Goal: Communication & Community: Share content

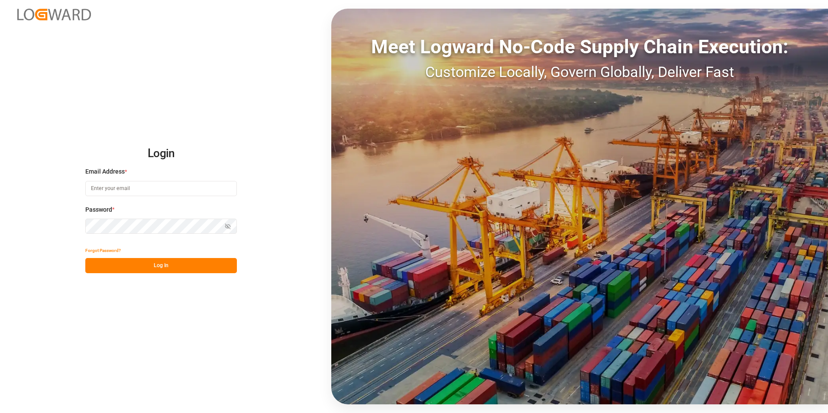
type input "[PERSON_NAME][EMAIL_ADDRESS][PERSON_NAME][DOMAIN_NAME]"
click at [158, 260] on button "Log In" at bounding box center [161, 265] width 152 height 15
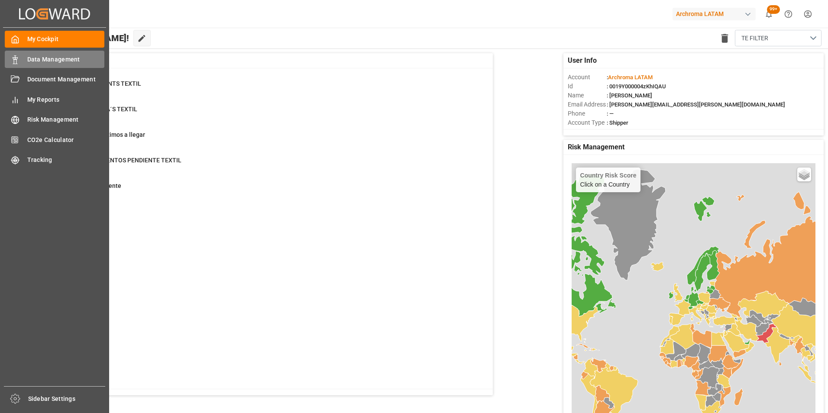
click at [15, 64] on line at bounding box center [15, 64] width 4 height 0
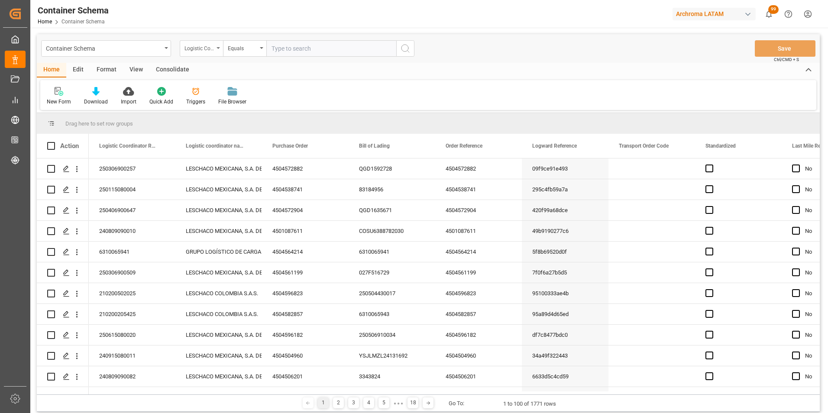
click at [214, 46] on div "Logistic Coordinator Reference Number" at bounding box center [201, 48] width 43 height 16
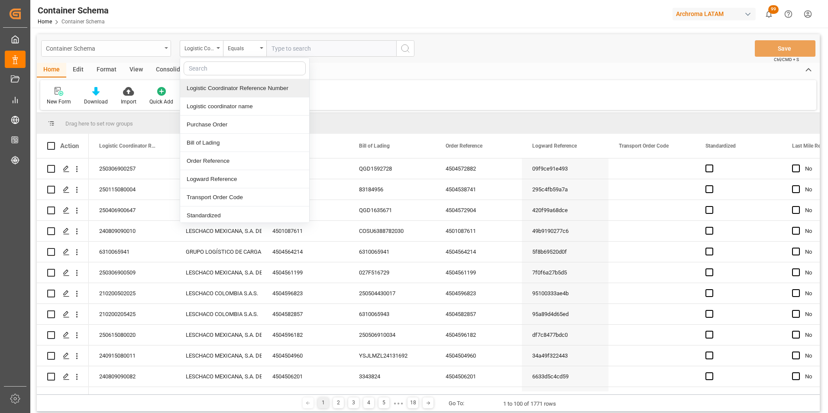
click at [133, 49] on div "Container Schema" at bounding box center [104, 47] width 116 height 11
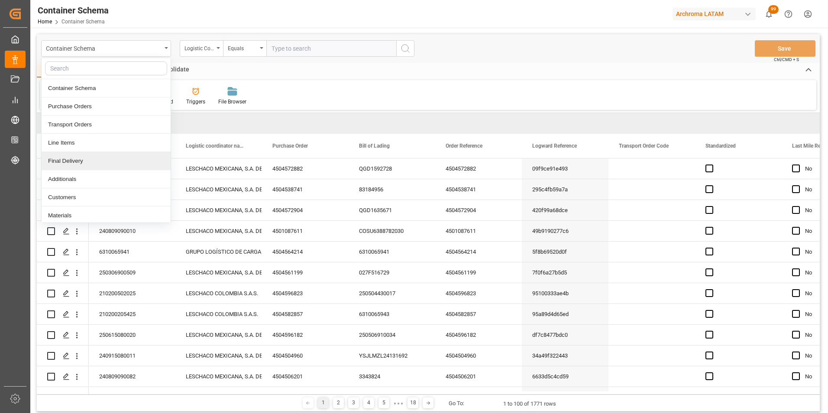
click at [100, 159] on div "Final Delivery" at bounding box center [106, 161] width 129 height 18
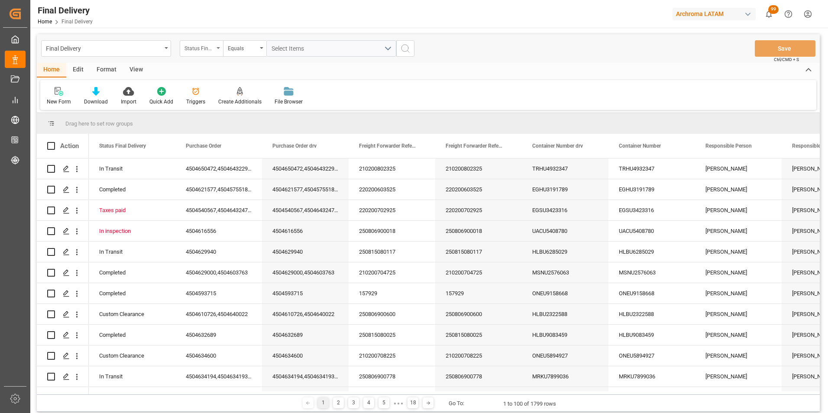
click at [213, 54] on div "Status Final Delivery" at bounding box center [201, 48] width 43 height 16
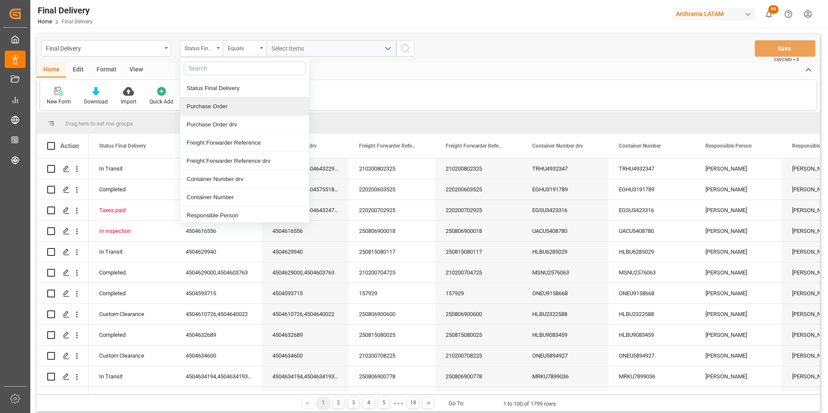
click at [226, 108] on div "Purchase Order" at bounding box center [244, 106] width 129 height 18
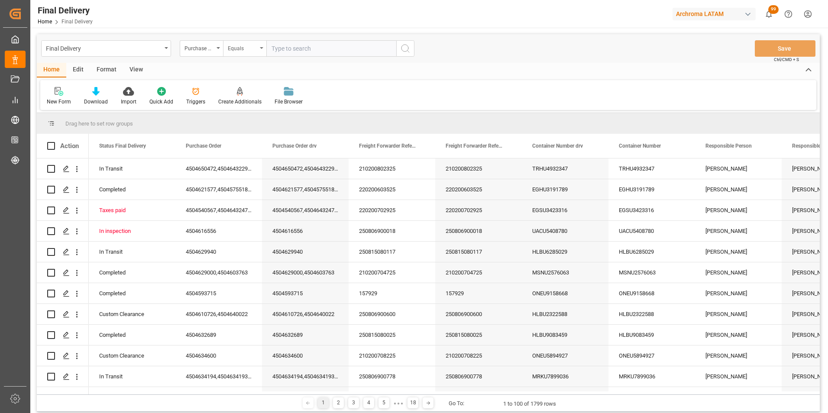
click at [246, 51] on div "Equals" at bounding box center [242, 47] width 29 height 10
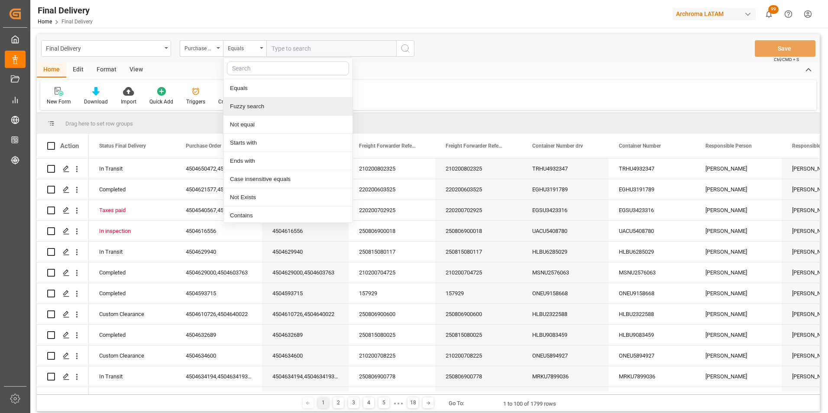
click at [251, 109] on div "Fuzzy search" at bounding box center [288, 106] width 129 height 18
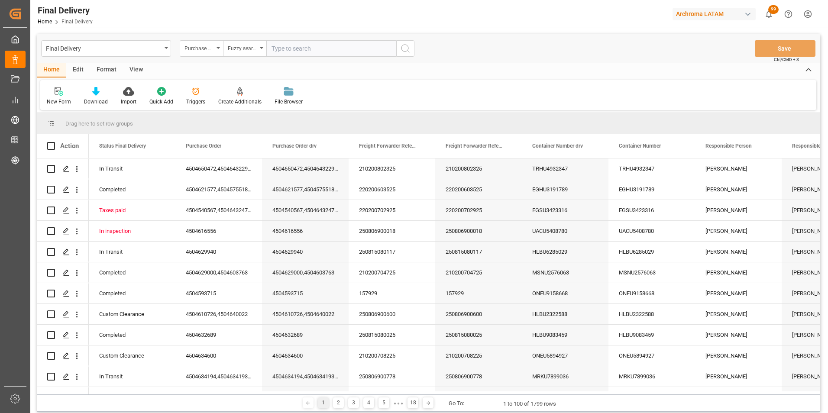
paste input "4504621576"
type input "4504621576"
click at [400, 52] on button "search button" at bounding box center [405, 48] width 18 height 16
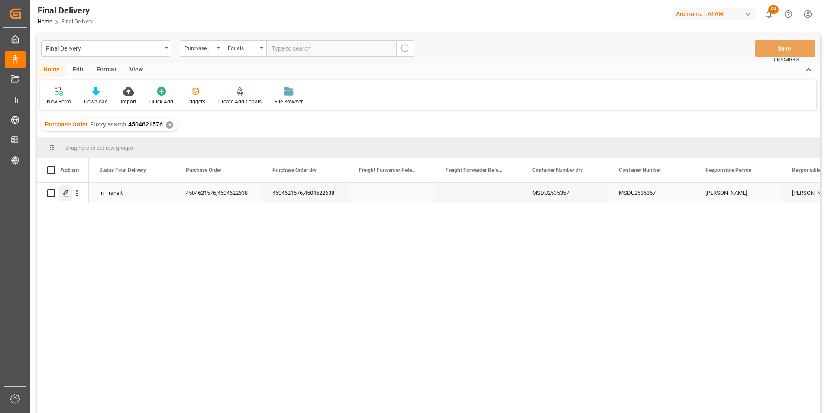
click at [62, 195] on div "Press SPACE to select this row." at bounding box center [65, 193] width 13 height 16
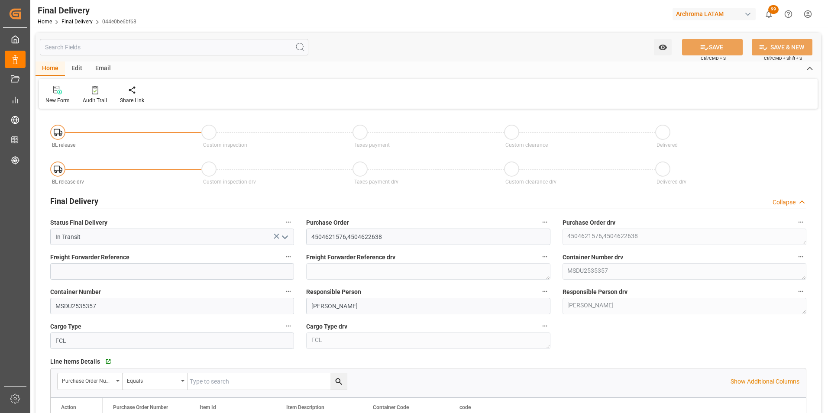
type input "[DATE]"
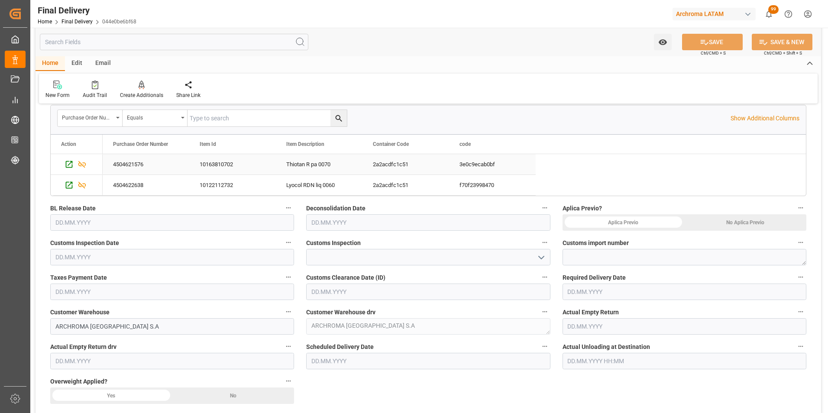
scroll to position [303, 0]
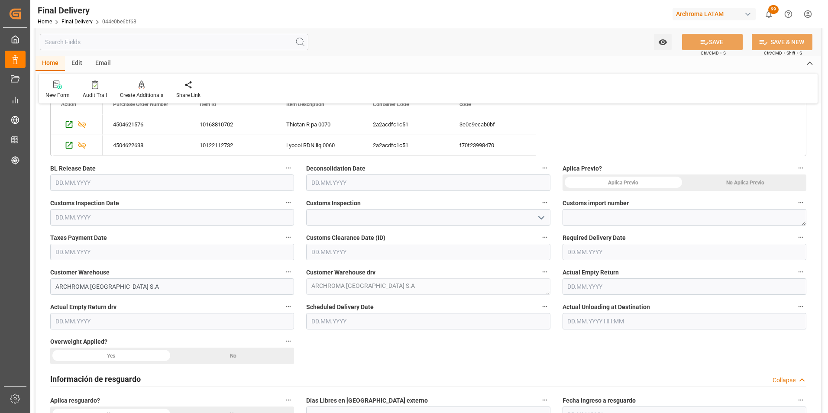
click at [338, 323] on input "text" at bounding box center [428, 321] width 244 height 16
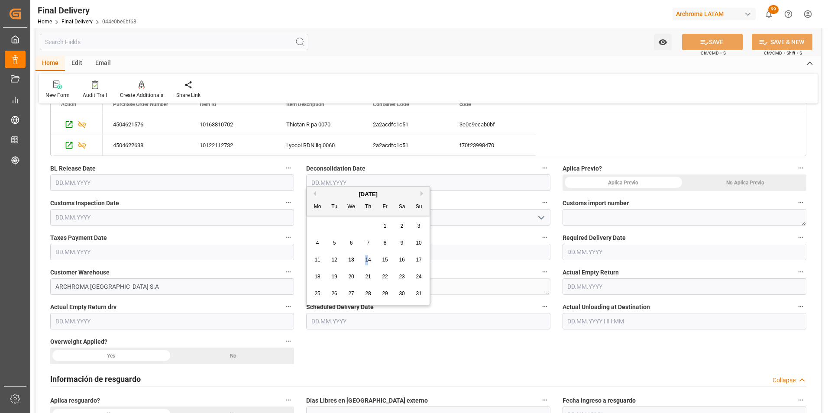
click at [367, 257] on span "14" at bounding box center [368, 260] width 6 height 6
type input "[DATE]"
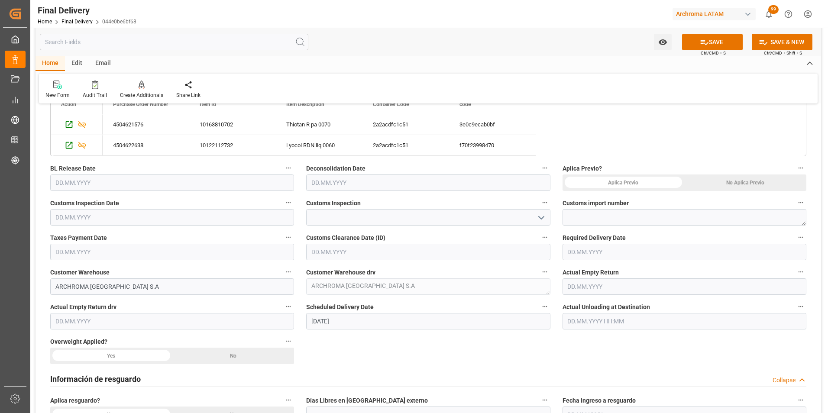
click at [757, 183] on div "No Aplica Previo" at bounding box center [746, 183] width 122 height 16
click at [685, 191] on div "No" at bounding box center [746, 183] width 122 height 16
click at [708, 44] on button "SAVE" at bounding box center [712, 42] width 61 height 16
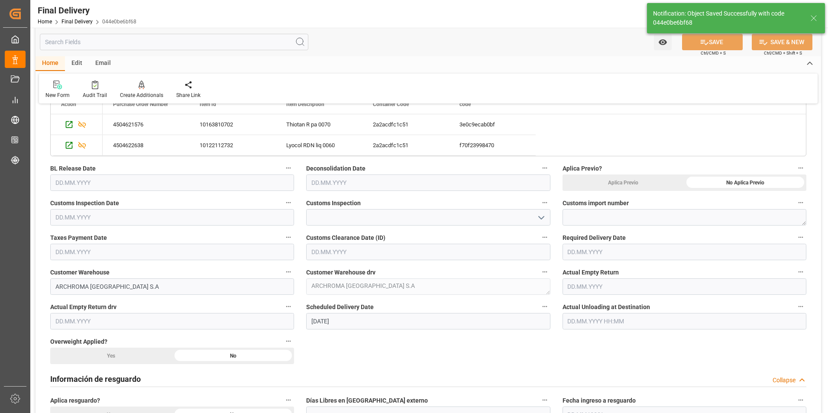
type input "In transit to final delivery"
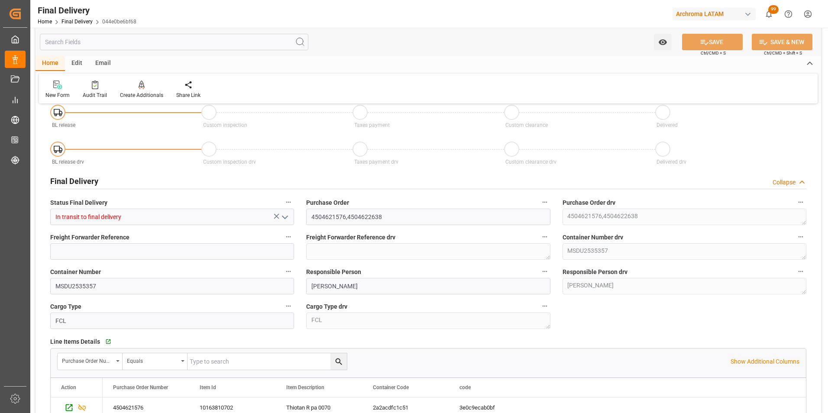
scroll to position [0, 0]
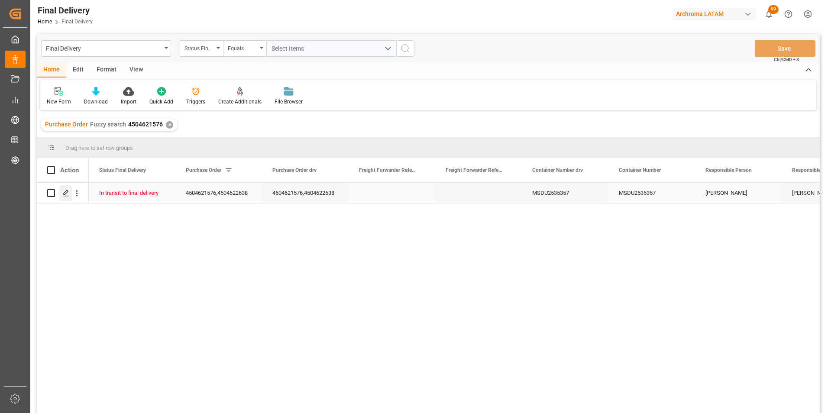
click at [71, 193] on div "Press SPACE to select this row." at bounding box center [65, 193] width 13 height 16
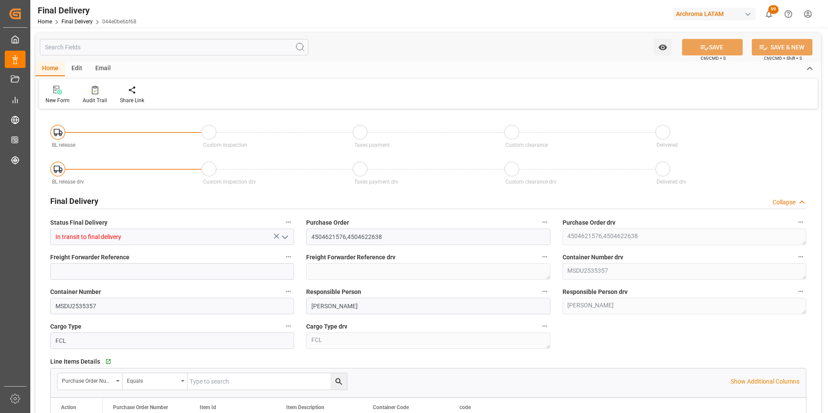
type input "[DATE]"
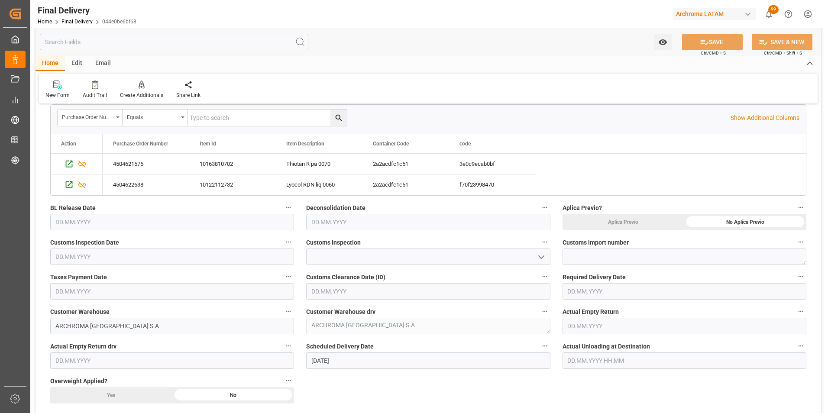
scroll to position [347, 0]
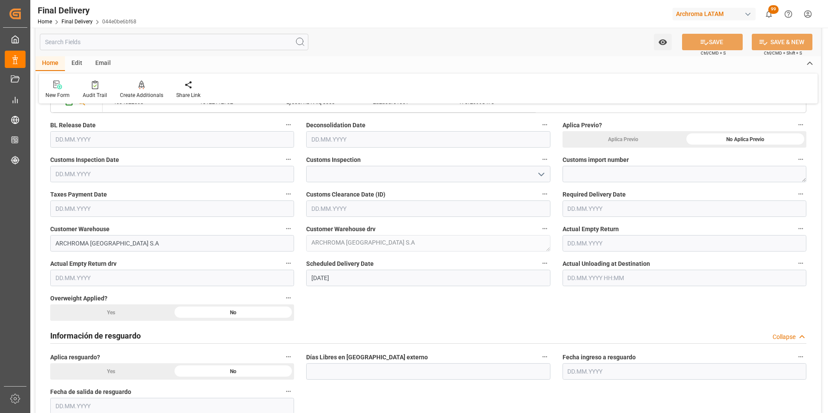
click at [586, 205] on input "text" at bounding box center [685, 209] width 244 height 16
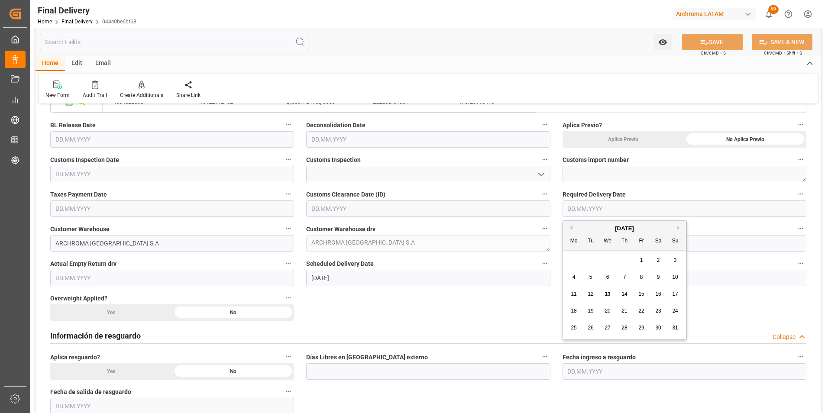
click at [644, 293] on span "15" at bounding box center [642, 294] width 6 height 6
type input "[DATE]"
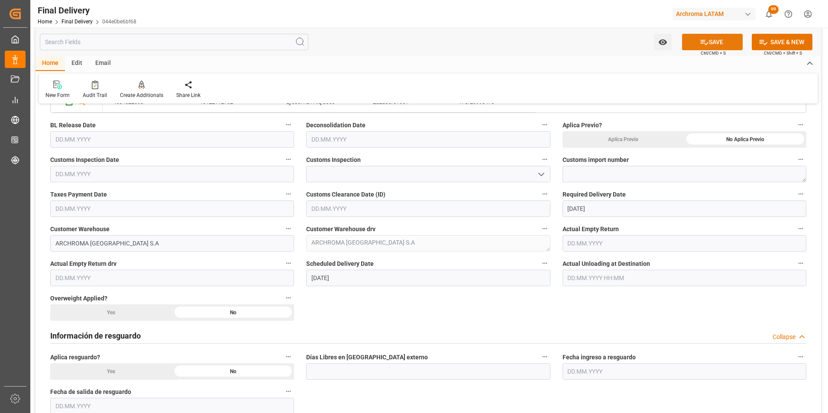
click at [715, 37] on button "SAVE" at bounding box center [712, 42] width 61 height 16
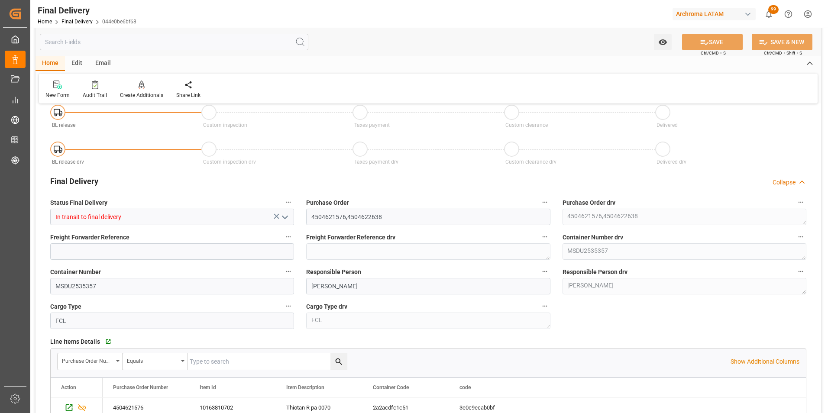
scroll to position [0, 0]
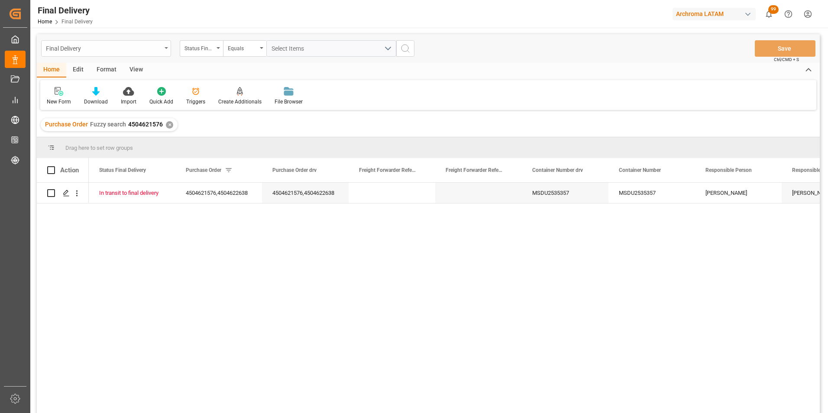
click at [170, 47] on div "Final Delivery" at bounding box center [106, 48] width 130 height 16
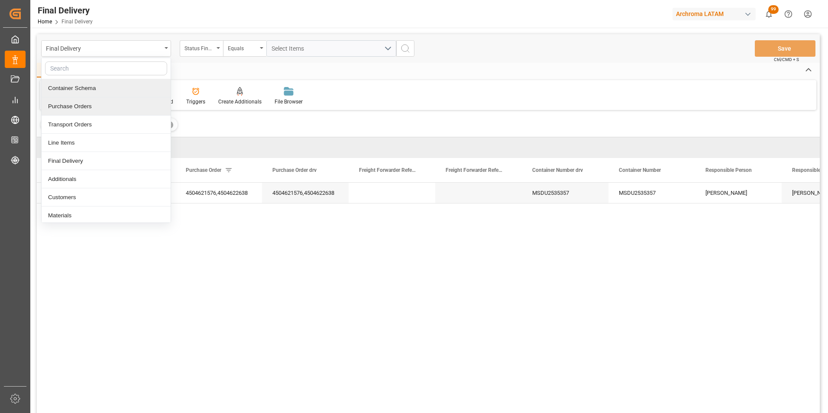
click at [115, 89] on div "Container Schema" at bounding box center [106, 88] width 129 height 18
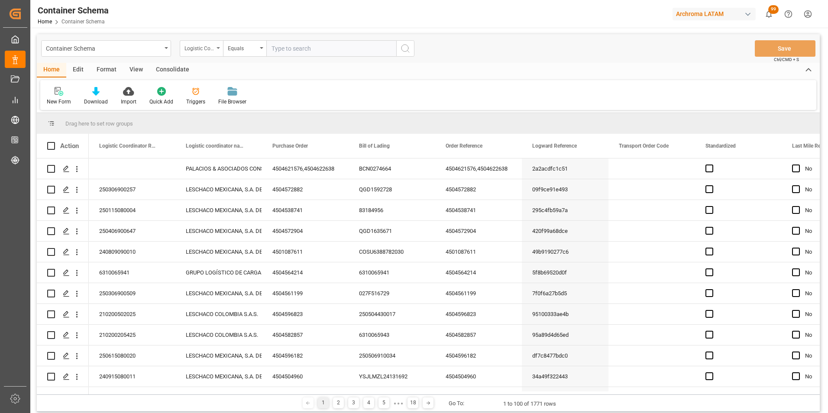
click at [215, 49] on div "Logistic Coordinator Reference Number" at bounding box center [201, 48] width 43 height 16
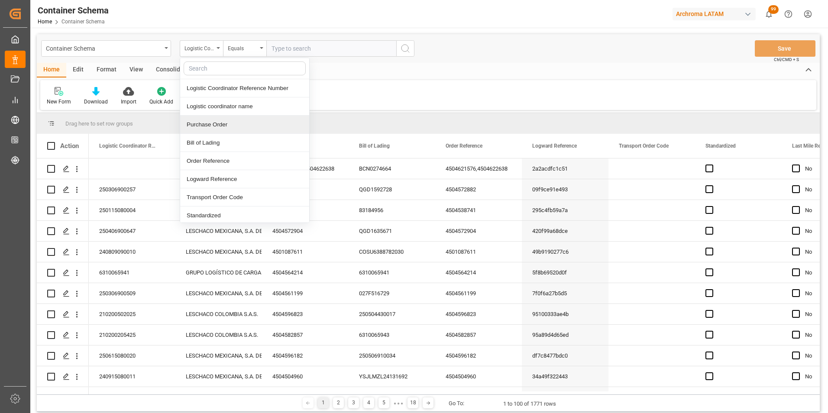
click at [216, 119] on div "Purchase Order" at bounding box center [244, 125] width 129 height 18
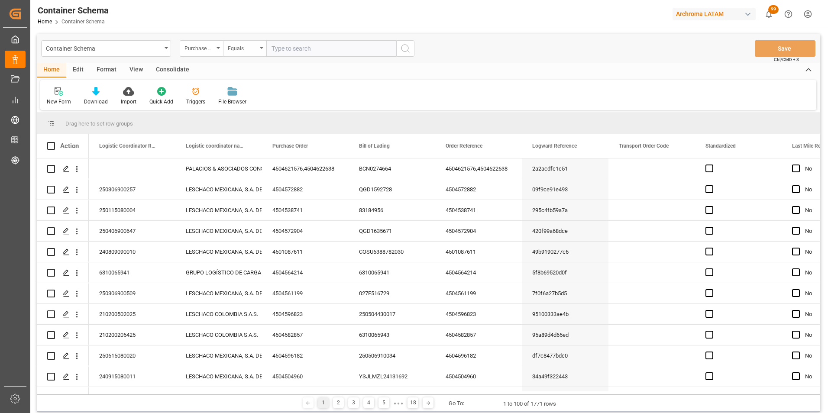
click at [239, 46] on div "Equals" at bounding box center [242, 47] width 29 height 10
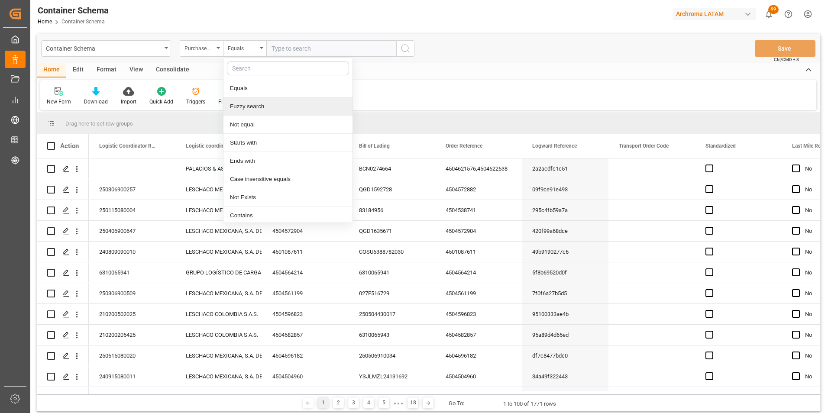
click at [245, 102] on div "Fuzzy search" at bounding box center [288, 106] width 129 height 18
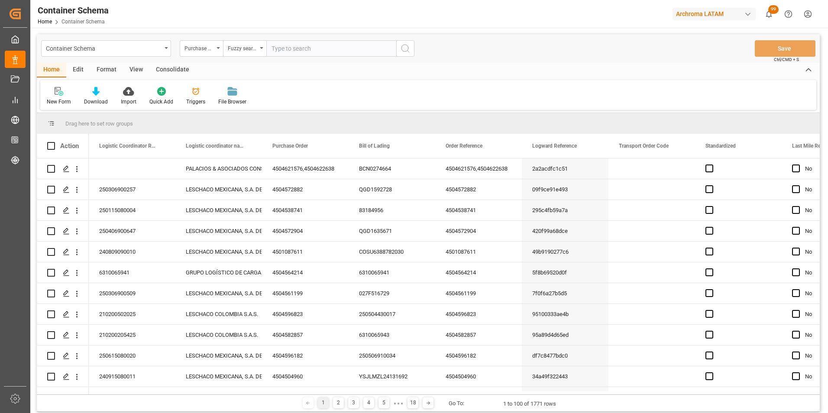
paste input "4504635033"
type input "4504635033"
click at [402, 52] on icon "search button" at bounding box center [405, 48] width 10 height 10
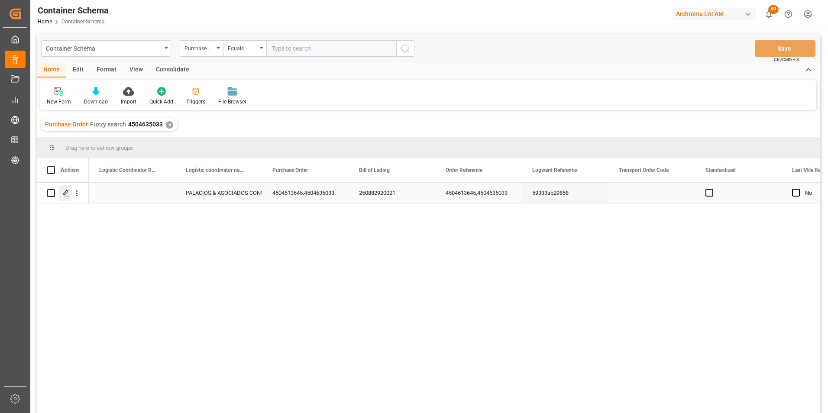
click at [66, 193] on icon "Press SPACE to select this row." at bounding box center [66, 193] width 7 height 7
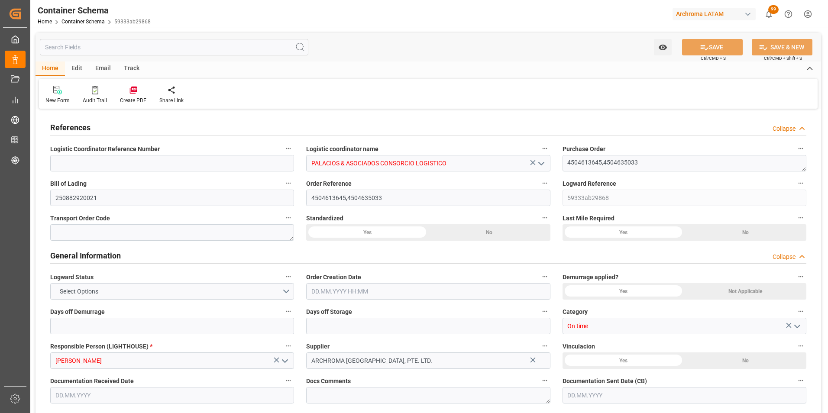
type input "0"
type input "2"
type input "48"
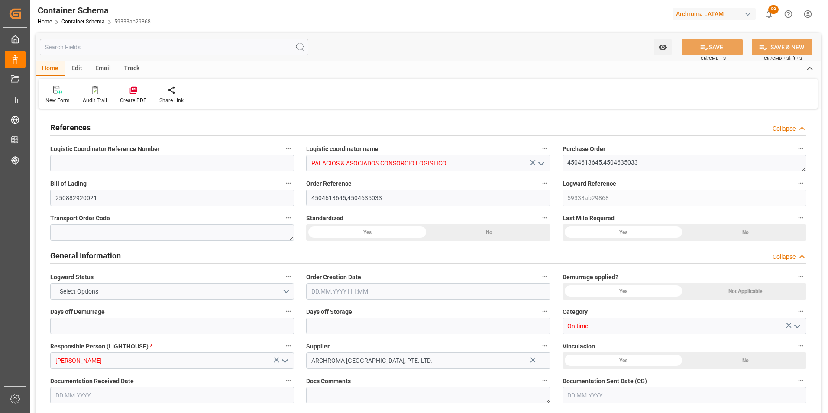
type input "1200"
type input "1273.2"
type input "CNSGH"
type input "CNSHA"
type input "PECLL"
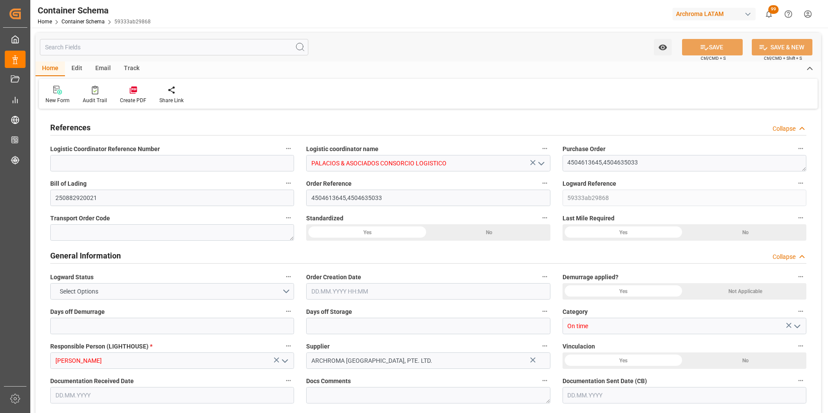
type input "PECLL"
type input "9198575"
type input "0"
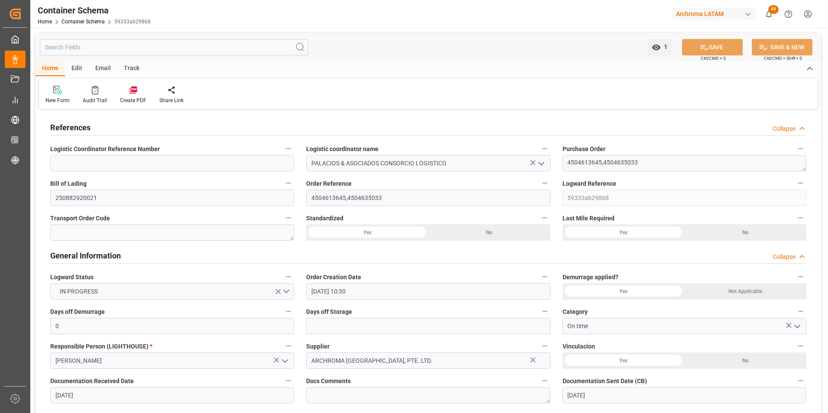
type input "[DATE] 10:30"
type input "[DATE]"
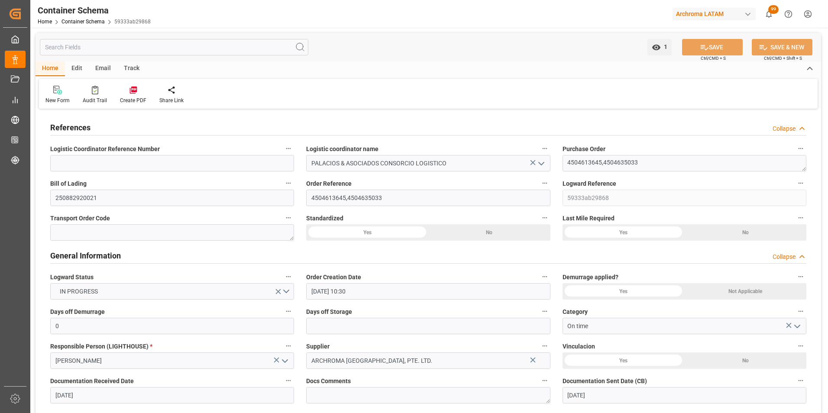
type input "[DATE]"
type input "[DATE] 07:10"
type input "[DATE] 15:29"
type input "[DATE]"
drag, startPoint x: 627, startPoint y: 158, endPoint x: 574, endPoint y: 156, distance: 52.9
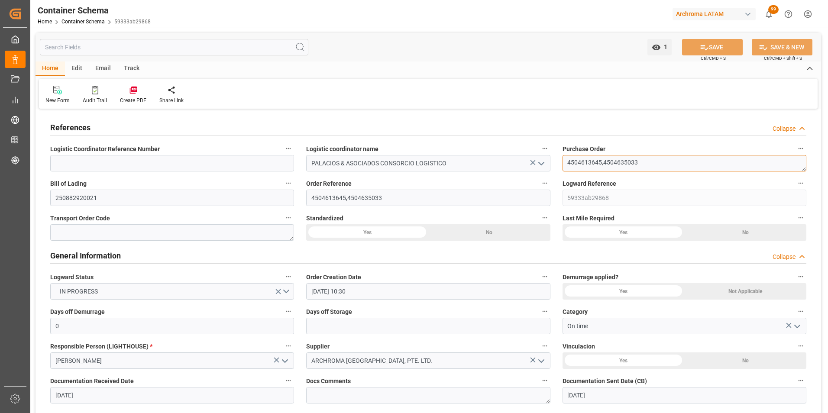
click at [574, 156] on textarea "4504613645,4504635033" at bounding box center [685, 163] width 244 height 16
drag, startPoint x: 569, startPoint y: 160, endPoint x: 646, endPoint y: 156, distance: 76.8
click at [646, 156] on textarea "4504613645,4504635033" at bounding box center [685, 163] width 244 height 16
click at [105, 68] on div "Email" at bounding box center [103, 69] width 29 height 15
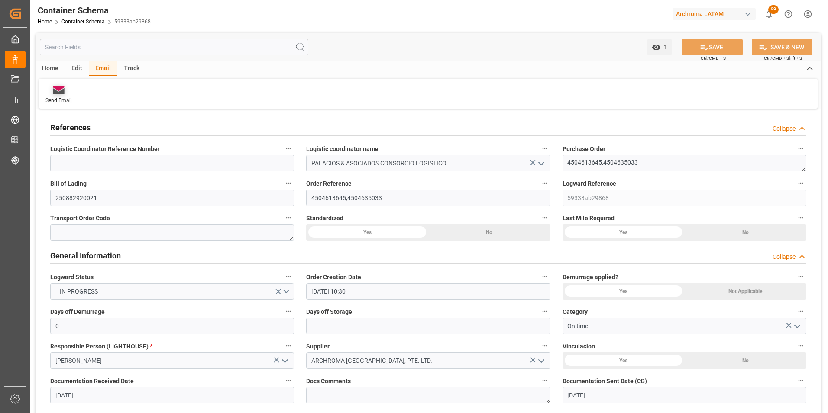
click at [62, 93] on icon at bounding box center [59, 91] width 12 height 6
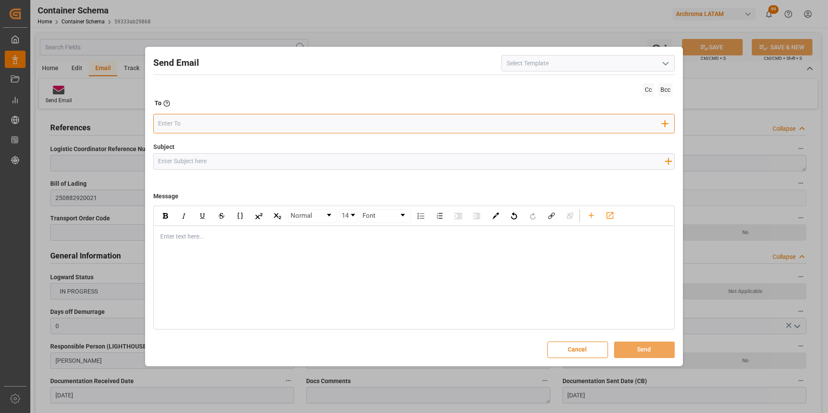
click at [234, 127] on input "email" at bounding box center [410, 123] width 504 height 13
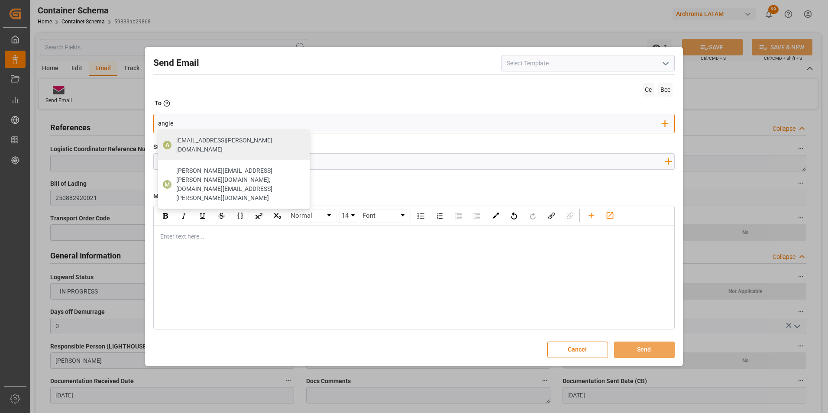
type input "[EMAIL_ADDRESS][PERSON_NAME][DOMAIN_NAME]"
click at [229, 147] on div "[EMAIL_ADDRESS][PERSON_NAME][DOMAIN_NAME]" at bounding box center [239, 145] width 133 height 24
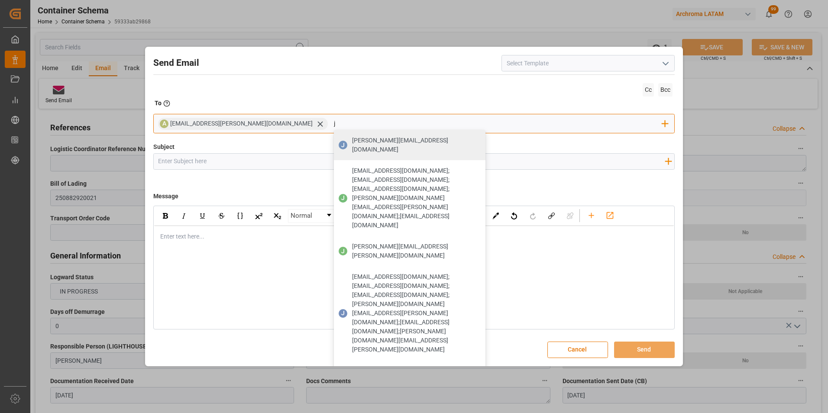
type input "[EMAIL_ADDRESS][DOMAIN_NAME]"
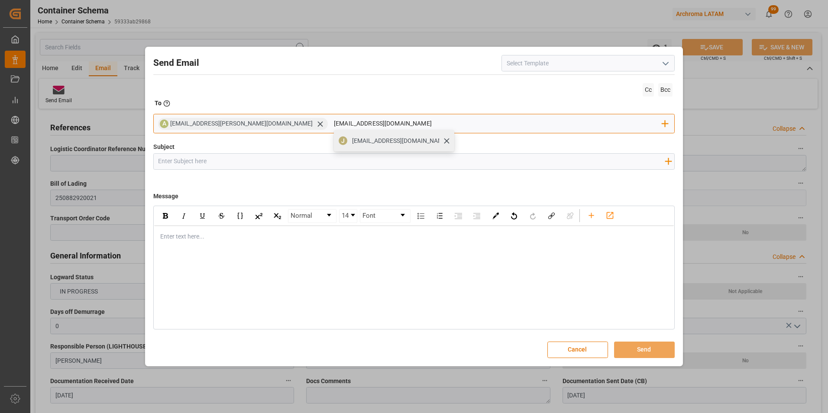
click at [352, 144] on span "[EMAIL_ADDRESS][DOMAIN_NAME]" at bounding box center [400, 140] width 96 height 9
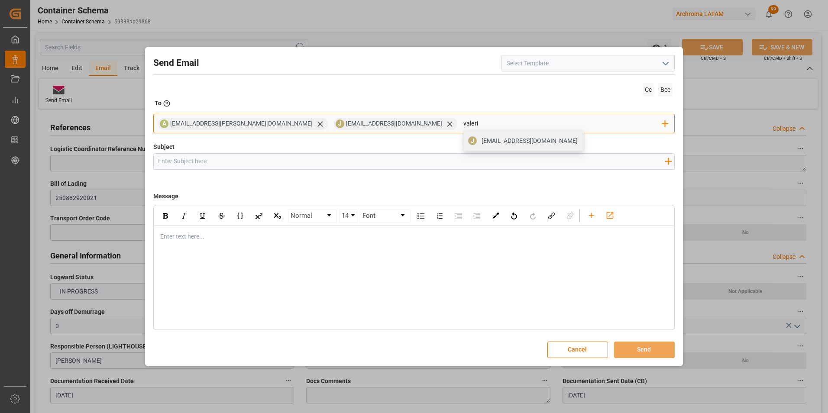
type input "valeria"
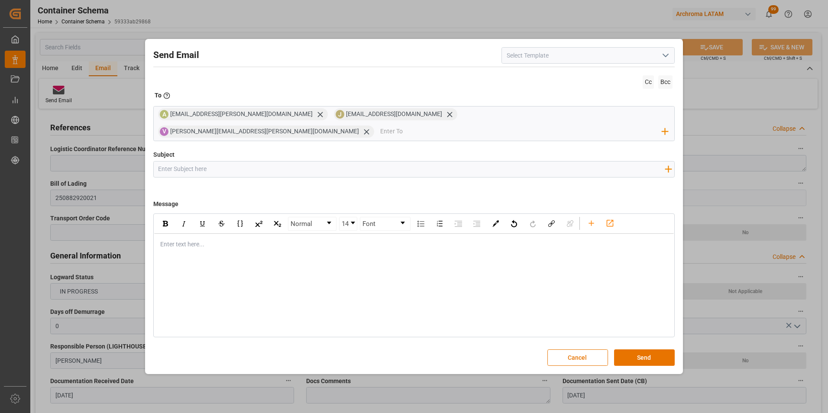
click at [314, 162] on input "Subject" at bounding box center [412, 169] width 516 height 15
paste input "4504613645,4504635033"
drag, startPoint x: 158, startPoint y: 162, endPoint x: 169, endPoint y: 162, distance: 10.8
click at [158, 162] on input "4504613645,4504635033" at bounding box center [412, 169] width 516 height 15
paste input "PE || TRACKING | PO"
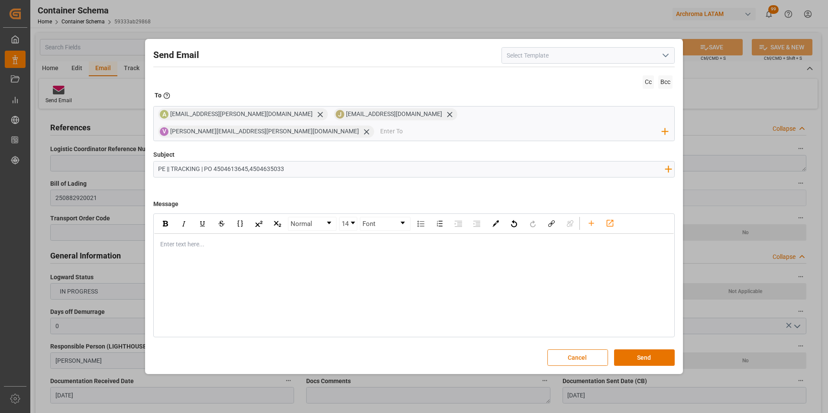
click at [295, 162] on input "PE || TRACKING | PO 4504613645,4504635033" at bounding box center [412, 169] width 516 height 15
paste input "| Contenedor xxx| TEXTIL | Prioridad | LCL"
click at [330, 162] on input "PE || TRACKING | PO 4504613645,4504635033 | Contenedor xxx| TEXTIL | Prioridad …" at bounding box center [412, 169] width 516 height 15
click at [327, 162] on input "PE || TRACKING | PO 4504613645,4504635033 | Contenedor xxx | TEXTIL | Prioridad…" at bounding box center [412, 169] width 516 height 15
paste input "MRSU7164656"
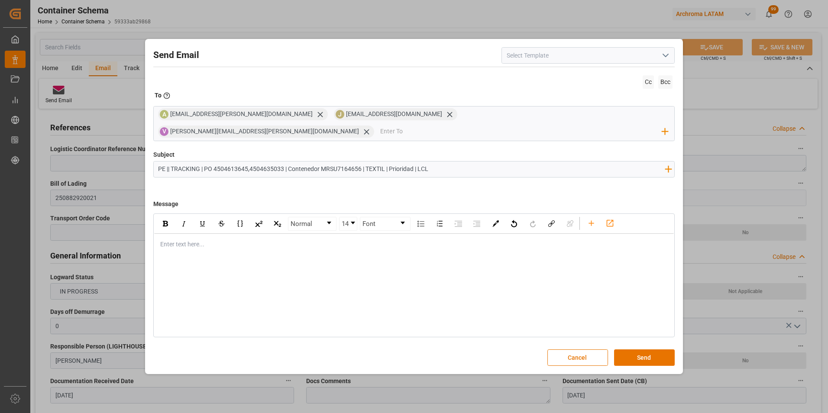
type input "PE || TRACKING | PO 4504613645,4504635033 | Contenedor MRSU7164656 | TEXTIL | P…"
click at [276, 240] on div "rdw-editor" at bounding box center [415, 244] width 508 height 9
click at [214, 240] on div "rdw-editor" at bounding box center [415, 244] width 508 height 9
click at [277, 240] on div "Buen día estimado cliente," at bounding box center [415, 244] width 508 height 9
click at [503, 259] on span "En seguimiento a la PO en referencia, informamos que la carga continúa con la m…" at bounding box center [332, 262] width 343 height 7
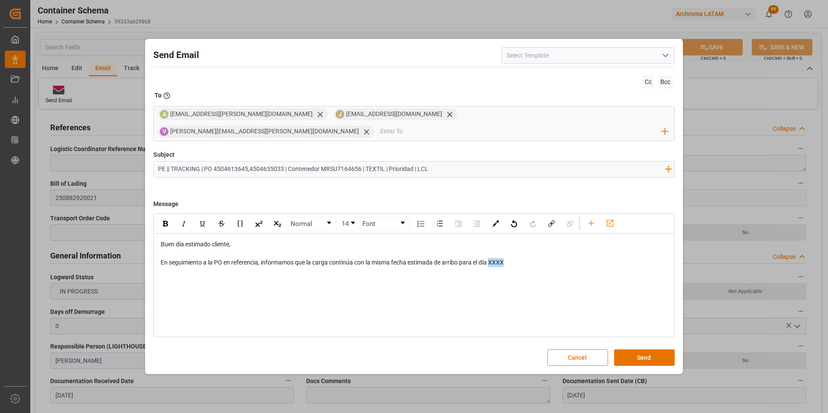
click at [503, 259] on span "En seguimiento a la PO en referencia, informamos que la carga continúa con la m…" at bounding box center [332, 262] width 343 height 7
click at [177, 266] on div "Normal 14 Font Buen día estimado cliente, En seguimiento a la PO en referencia,…" at bounding box center [414, 276] width 522 height 124
click at [186, 275] on div "Normal 14 Font Buen día estimado cliente, En seguimiento a la PO en referencia,…" at bounding box center [414, 276] width 522 height 124
click at [536, 258] on div "En seguimiento a la PO en referencia, informamos que la carga continúa con la m…" at bounding box center [415, 262] width 508 height 9
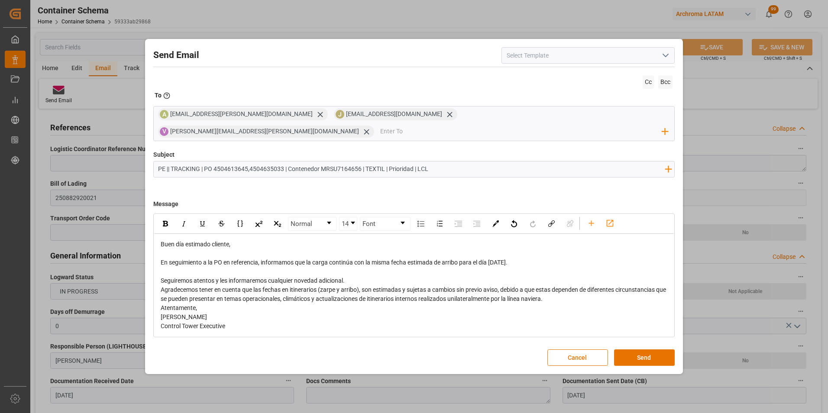
click at [376, 276] on div "Seguiremos atentos y les informaremos cualquier novedad adicional." at bounding box center [415, 280] width 508 height 9
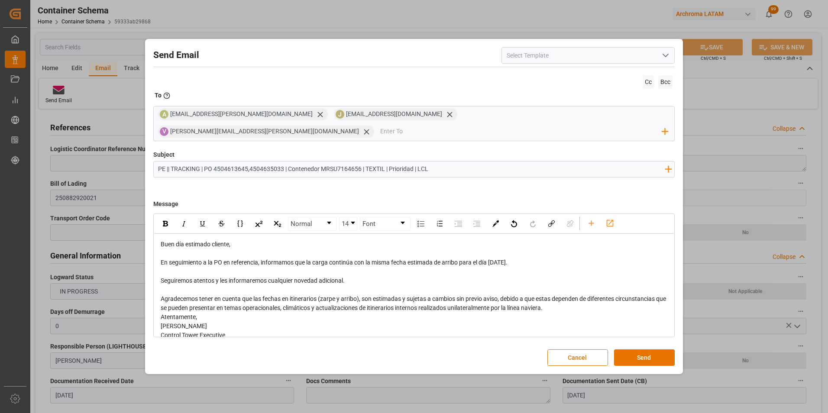
click at [571, 300] on div "Agradecemos tener en cuenta que las fechas en itinerarios (zarpe y arribo), son…" at bounding box center [415, 304] width 508 height 18
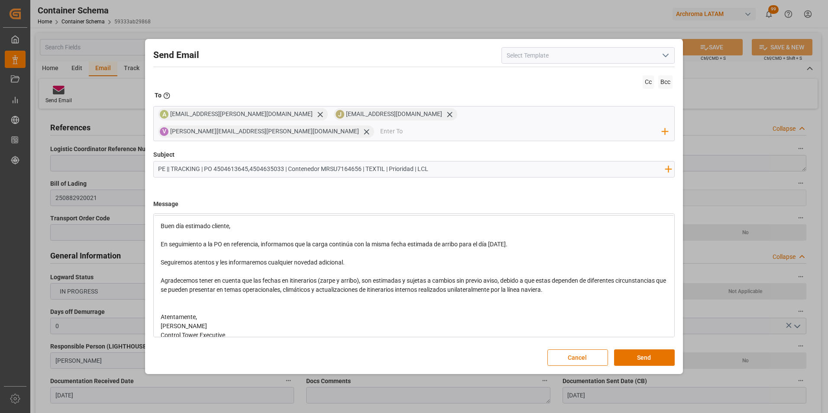
scroll to position [28, 0]
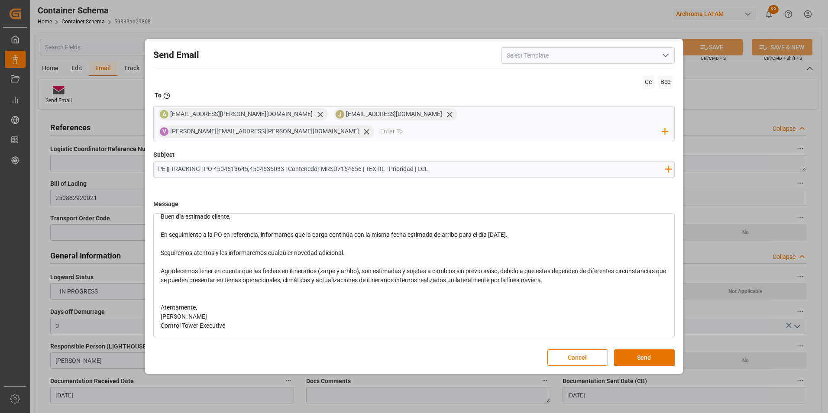
click at [214, 303] on div "Atentamente," at bounding box center [415, 307] width 508 height 9
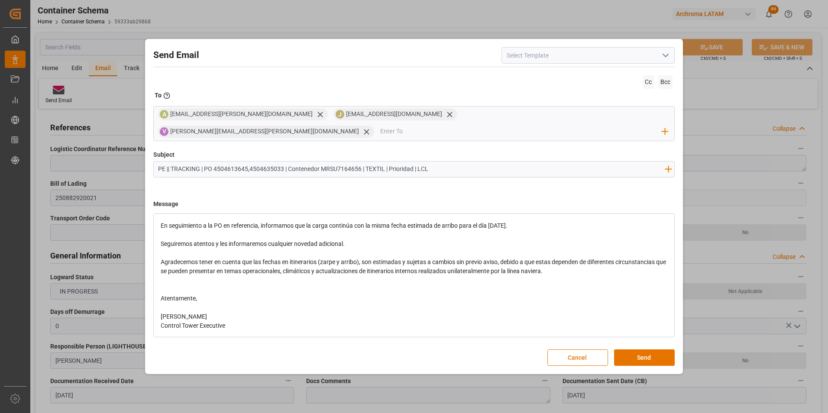
scroll to position [0, 0]
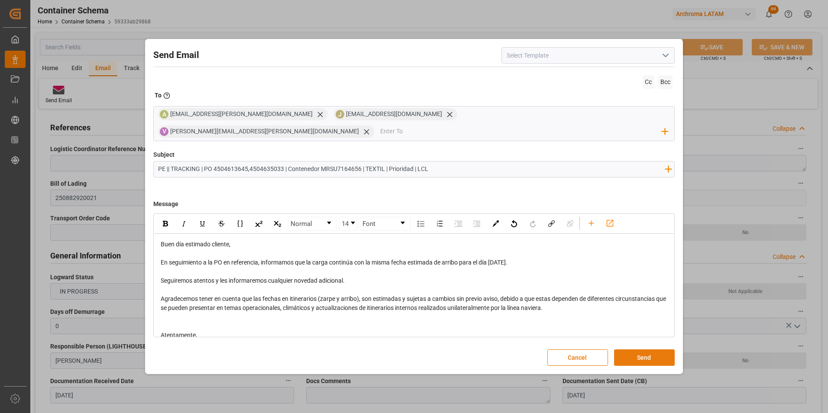
click at [657, 350] on button "Send" at bounding box center [644, 358] width 61 height 16
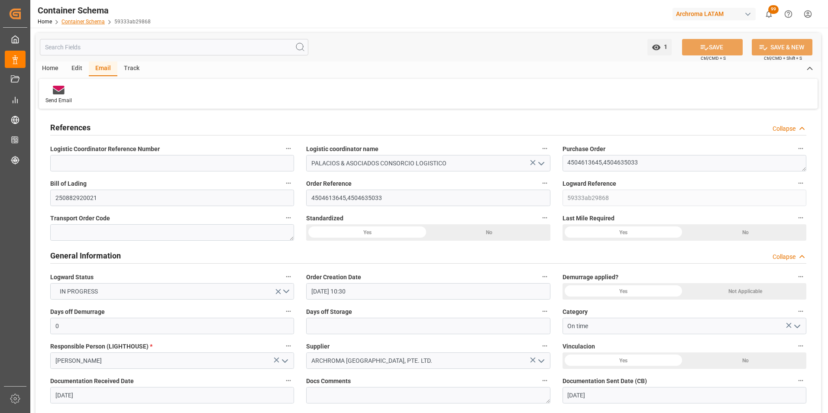
click at [88, 23] on link "Container Schema" at bounding box center [83, 22] width 43 height 6
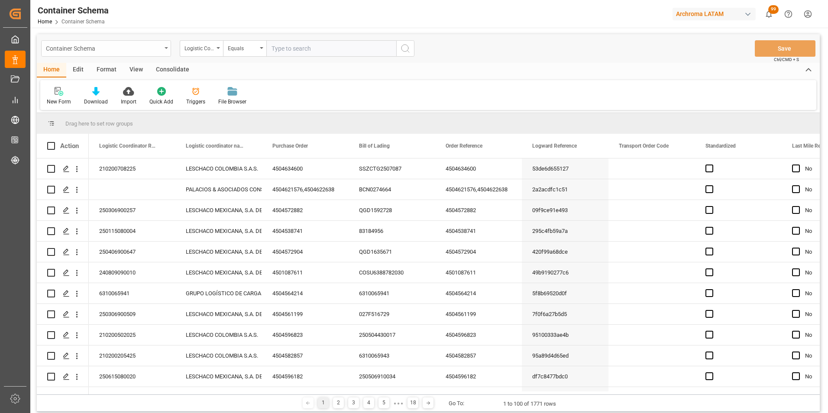
drag, startPoint x: 157, startPoint y: 44, endPoint x: 157, endPoint y: 52, distance: 7.8
click at [157, 45] on div "Container Schema" at bounding box center [104, 47] width 116 height 11
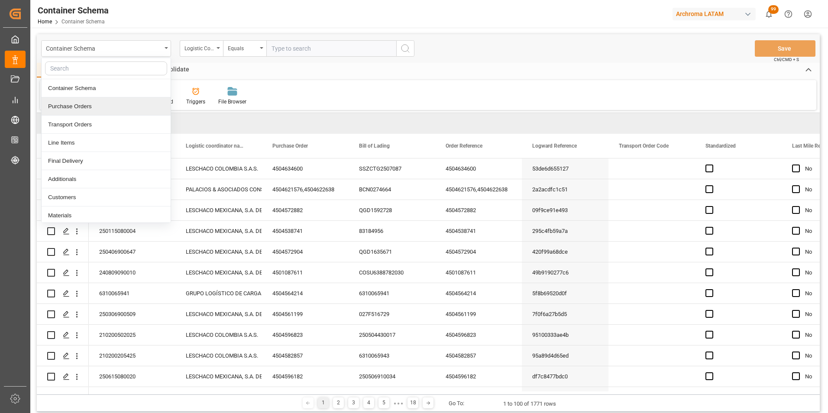
click at [117, 102] on div "Purchase Orders" at bounding box center [106, 106] width 129 height 18
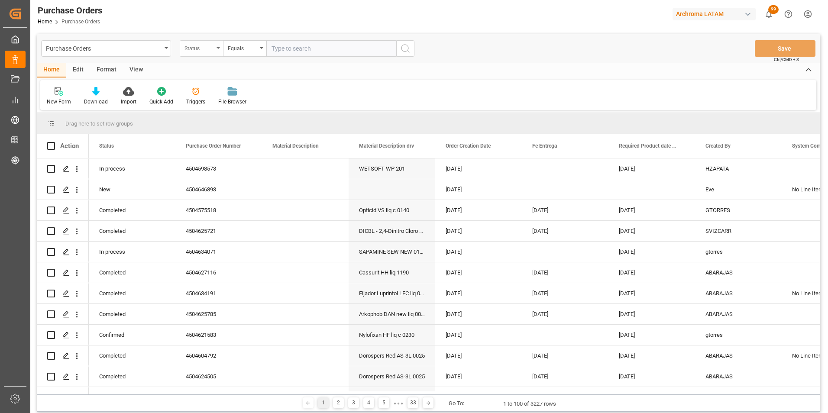
click at [214, 51] on div "Status" at bounding box center [199, 47] width 29 height 10
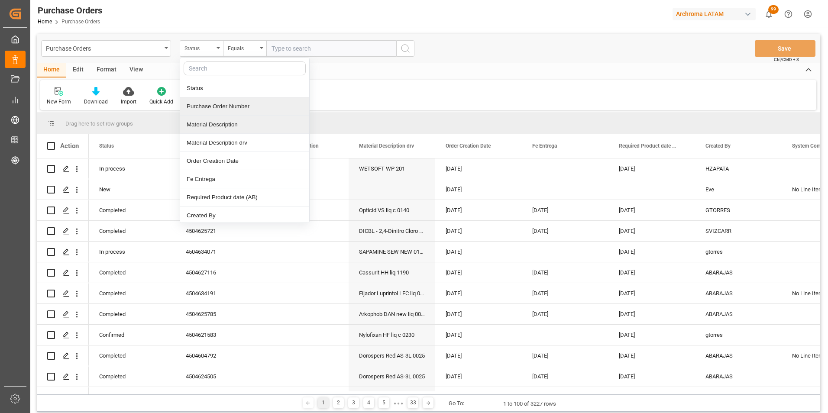
click at [219, 107] on div "Purchase Order Number" at bounding box center [244, 106] width 129 height 18
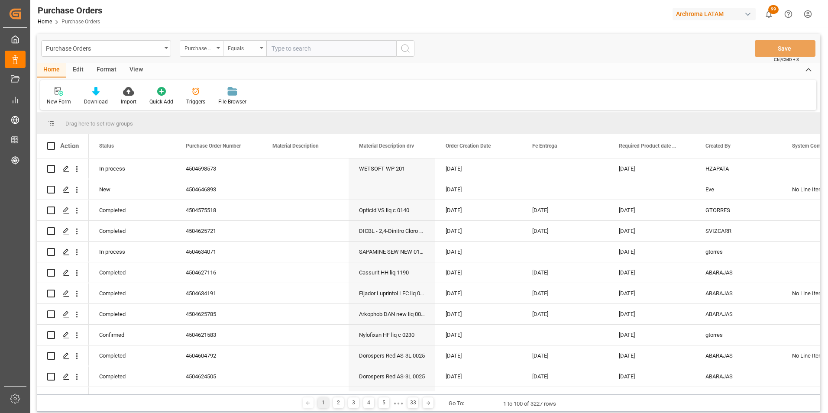
click at [252, 53] on div "Equals" at bounding box center [244, 48] width 43 height 16
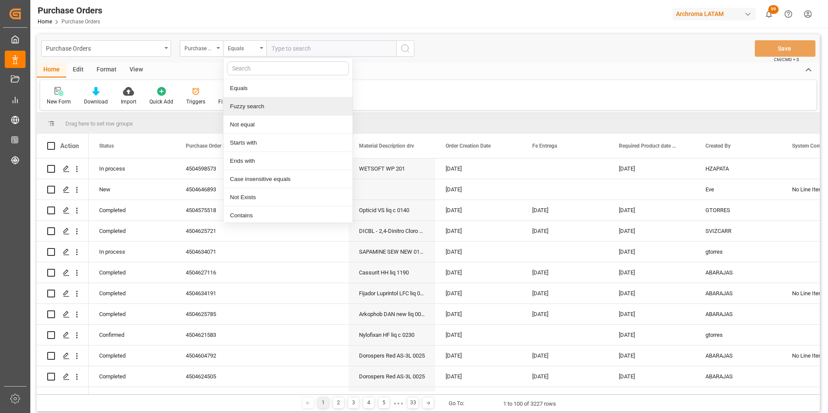
click at [262, 102] on div "Fuzzy search" at bounding box center [288, 106] width 129 height 18
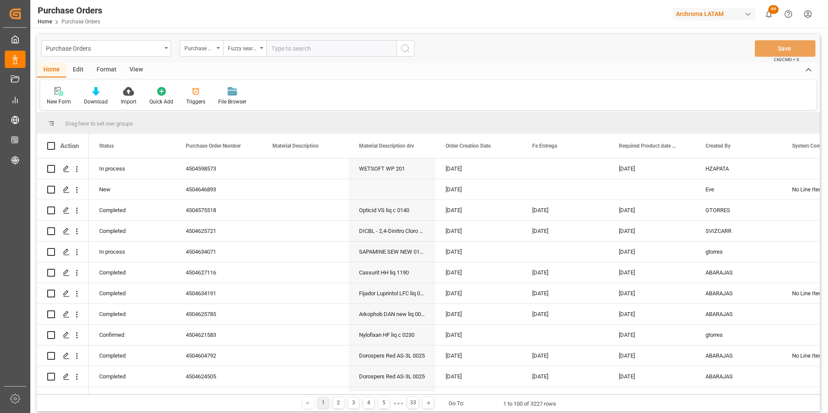
paste input "4504649440"
type input "4504649440"
click at [406, 53] on icon "search button" at bounding box center [405, 48] width 10 height 10
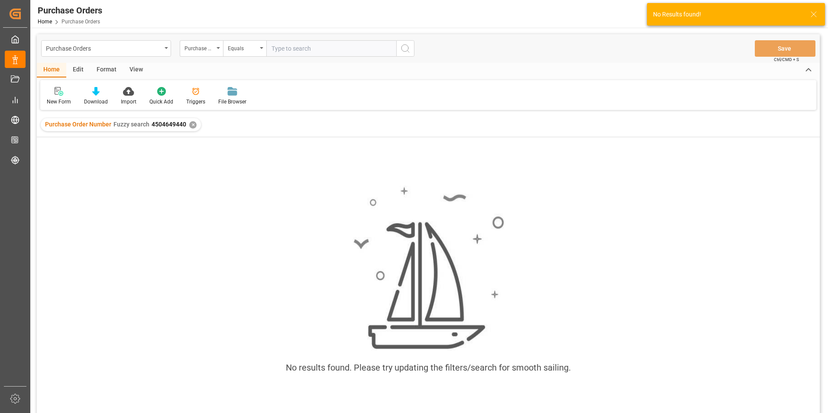
click at [191, 124] on div "✕" at bounding box center [192, 124] width 7 height 7
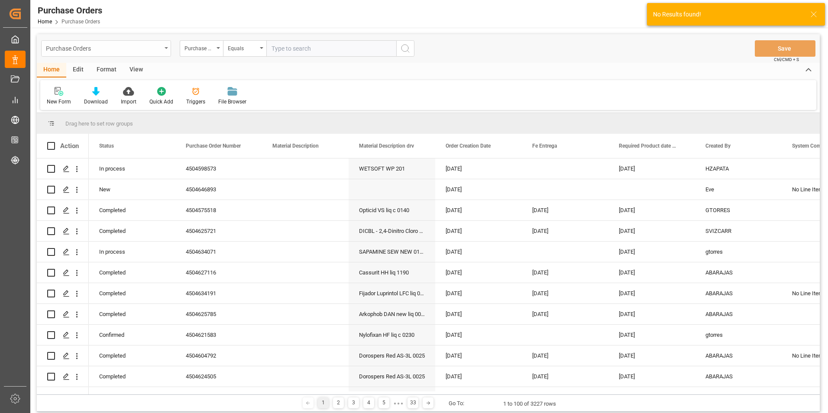
click at [162, 48] on div "Purchase Orders" at bounding box center [106, 48] width 130 height 16
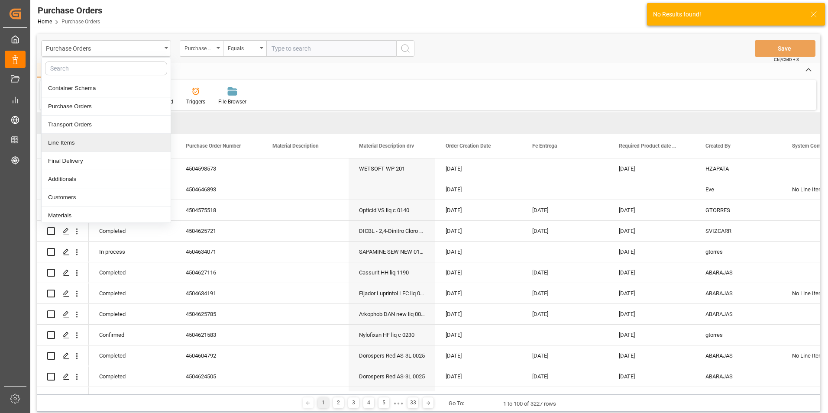
click at [127, 143] on div "Line Items" at bounding box center [106, 143] width 129 height 18
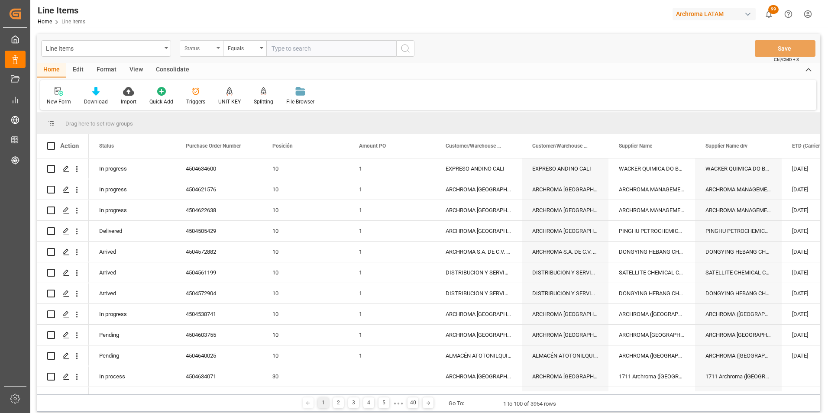
click at [210, 51] on div "Status" at bounding box center [199, 47] width 29 height 10
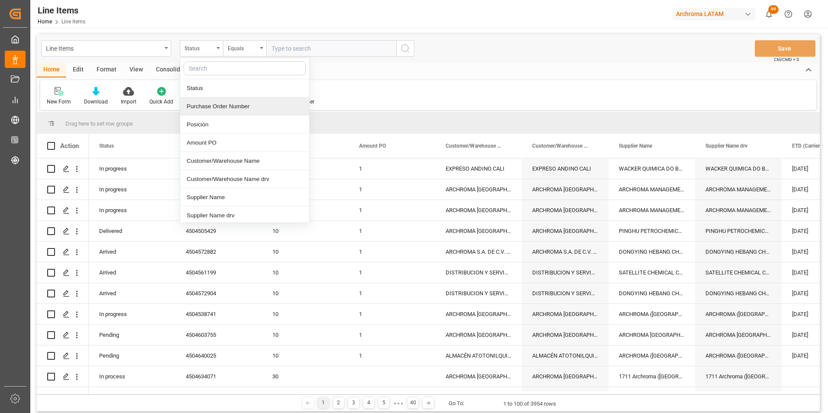
click at [217, 109] on div "Purchase Order Number" at bounding box center [244, 106] width 129 height 18
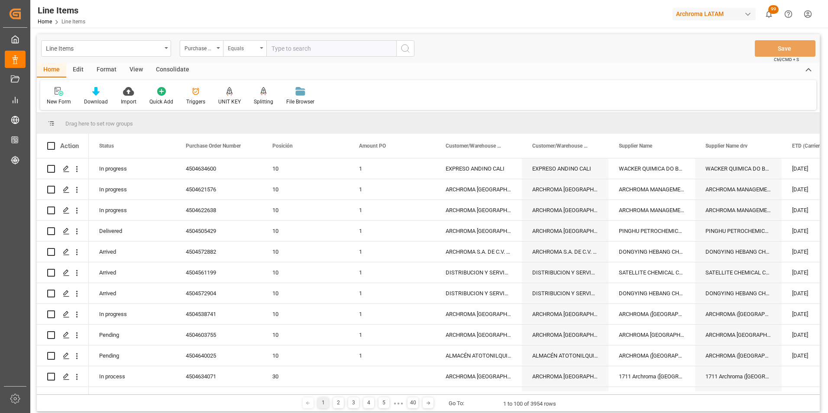
click at [250, 52] on div "Equals" at bounding box center [242, 47] width 29 height 10
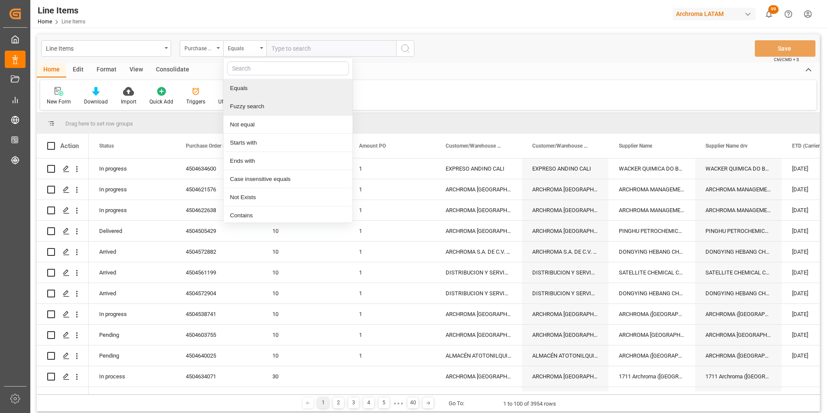
click at [263, 98] on div "Fuzzy search" at bounding box center [288, 106] width 129 height 18
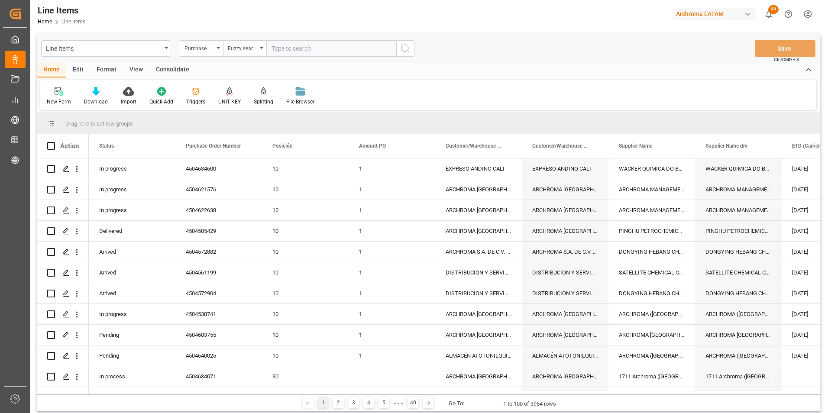
paste input "4504649440"
type input "4504649440"
click at [408, 50] on icon "search button" at bounding box center [405, 48] width 10 height 10
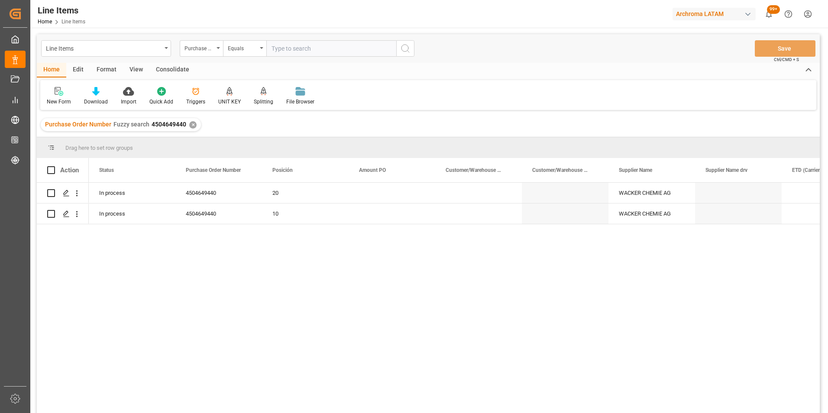
click at [193, 123] on div "✕" at bounding box center [192, 124] width 7 height 7
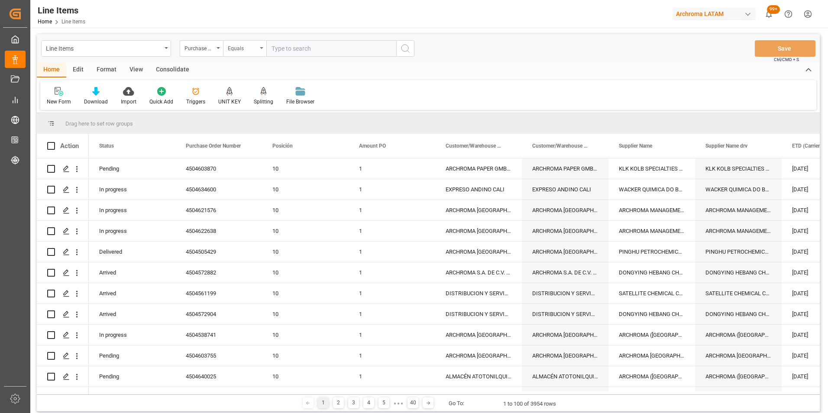
click at [259, 53] on div "Equals" at bounding box center [244, 48] width 43 height 16
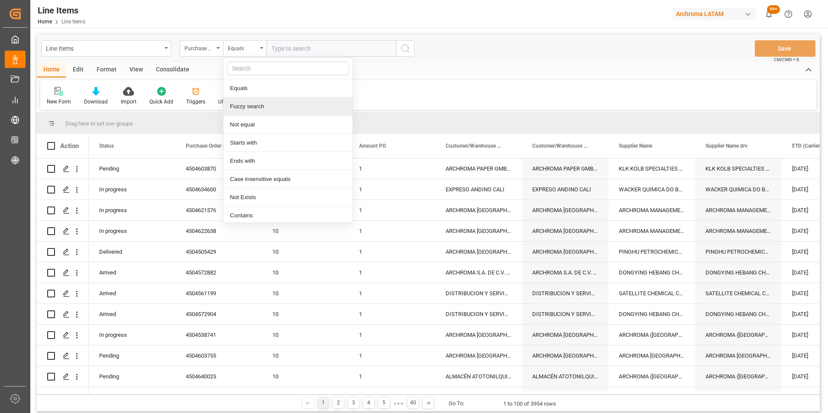
click at [259, 110] on div "Fuzzy search" at bounding box center [288, 106] width 129 height 18
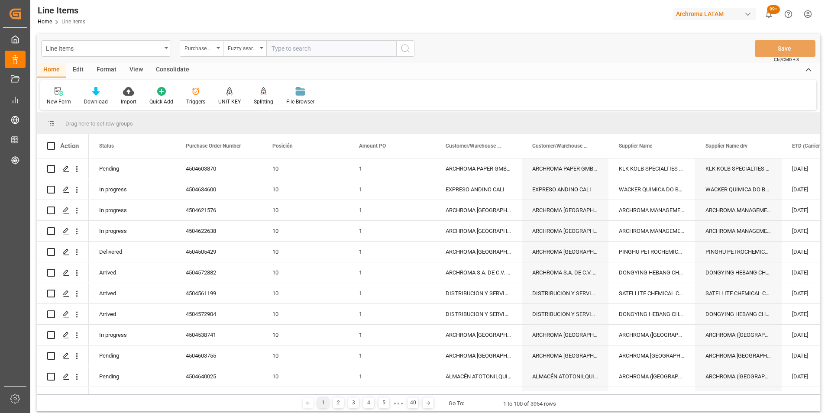
paste input "4504653036"
type input "4504653036"
click at [402, 51] on icon "search button" at bounding box center [405, 48] width 10 height 10
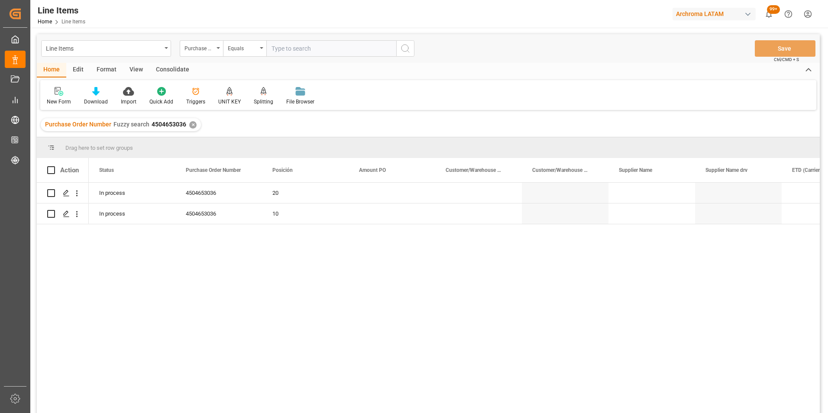
click at [194, 123] on div "✕" at bounding box center [192, 124] width 7 height 7
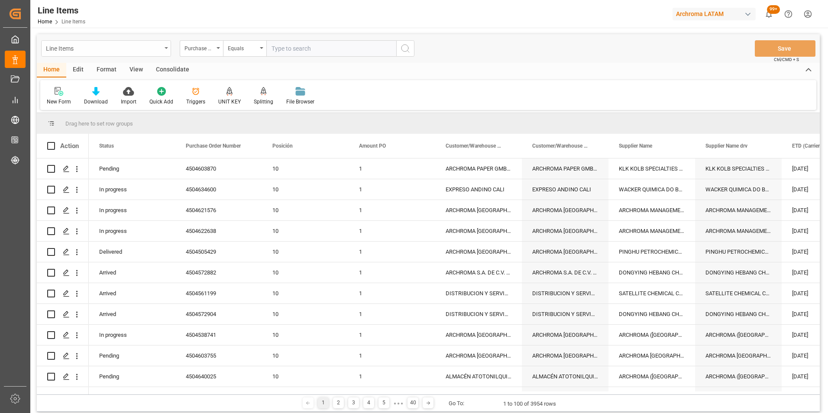
click at [164, 52] on div "Line Items" at bounding box center [106, 48] width 130 height 16
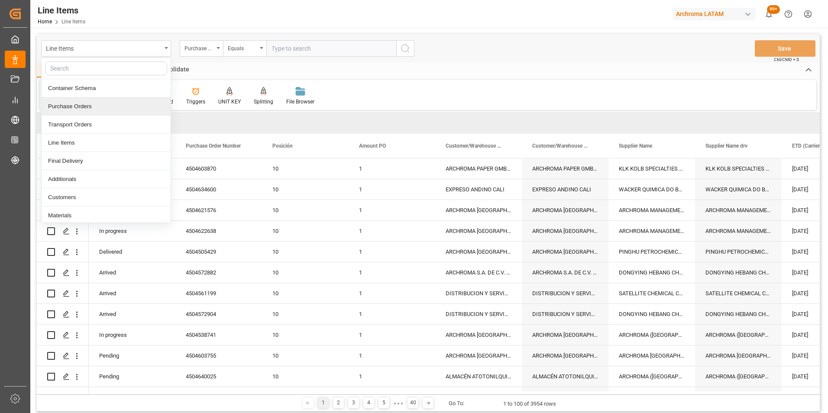
click at [109, 111] on div "Purchase Orders" at bounding box center [106, 106] width 129 height 18
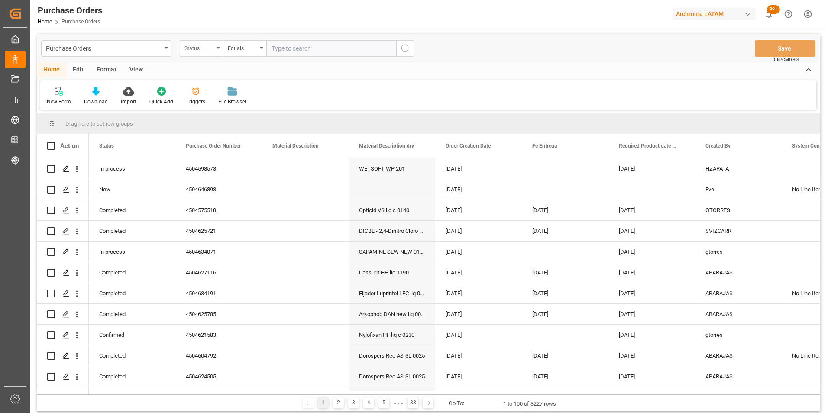
click at [215, 50] on div "Status" at bounding box center [201, 48] width 43 height 16
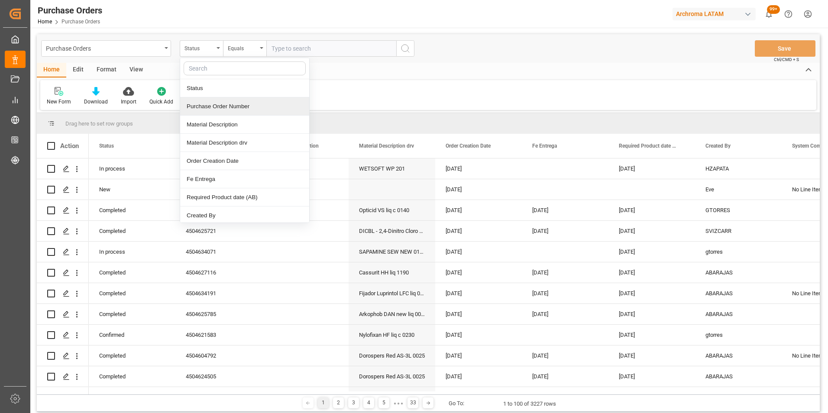
click at [214, 102] on div "Purchase Order Number" at bounding box center [244, 106] width 129 height 18
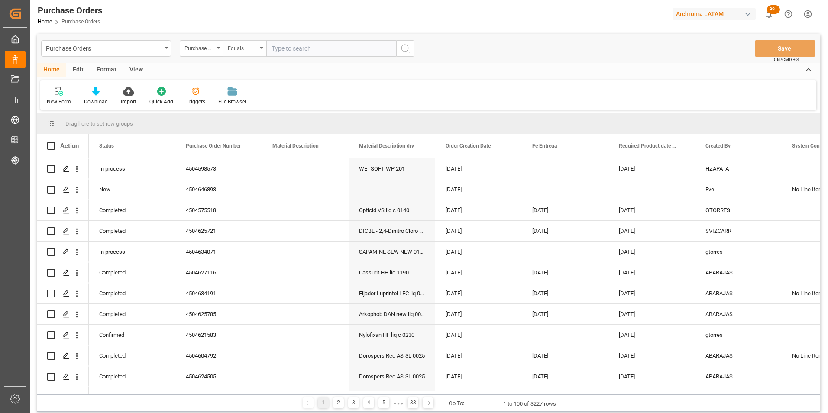
click at [238, 51] on div "Equals" at bounding box center [242, 47] width 29 height 10
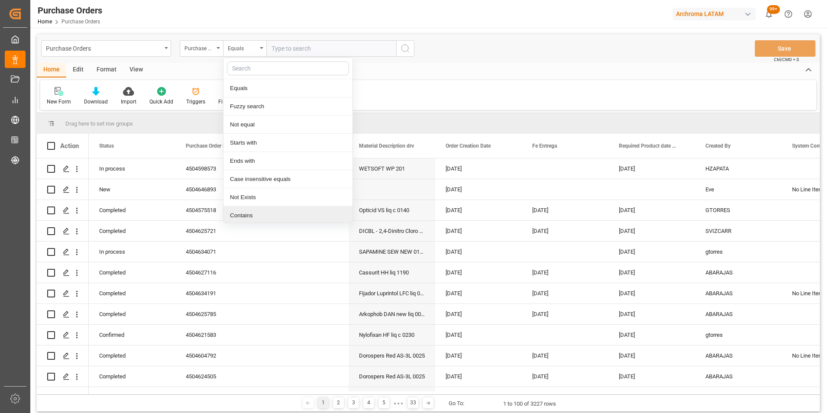
click at [252, 214] on div "Contains" at bounding box center [288, 216] width 129 height 18
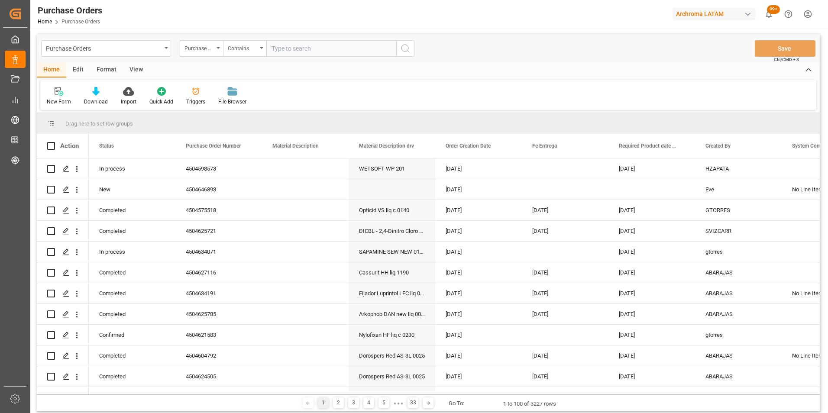
paste input "4504653036"
click at [318, 54] on input "4504653036," at bounding box center [331, 48] width 130 height 16
paste input "4504649440"
type input "4504653036,4504649440"
click at [408, 45] on icon "search button" at bounding box center [405, 48] width 10 height 10
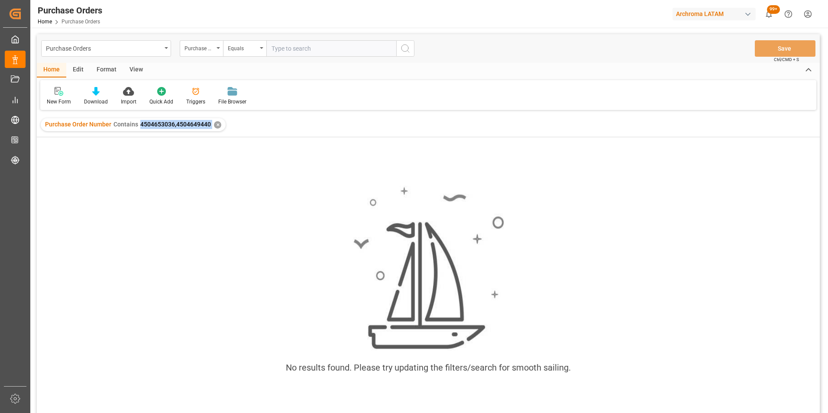
drag, startPoint x: 139, startPoint y: 124, endPoint x: 211, endPoint y: 124, distance: 72.4
click at [211, 124] on div "Purchase Order Number Contains 4504653036,4504649440 ✕" at bounding box center [133, 124] width 185 height 13
copy span "4504653036,4504649440"
